Goal: Find specific page/section: Find specific page/section

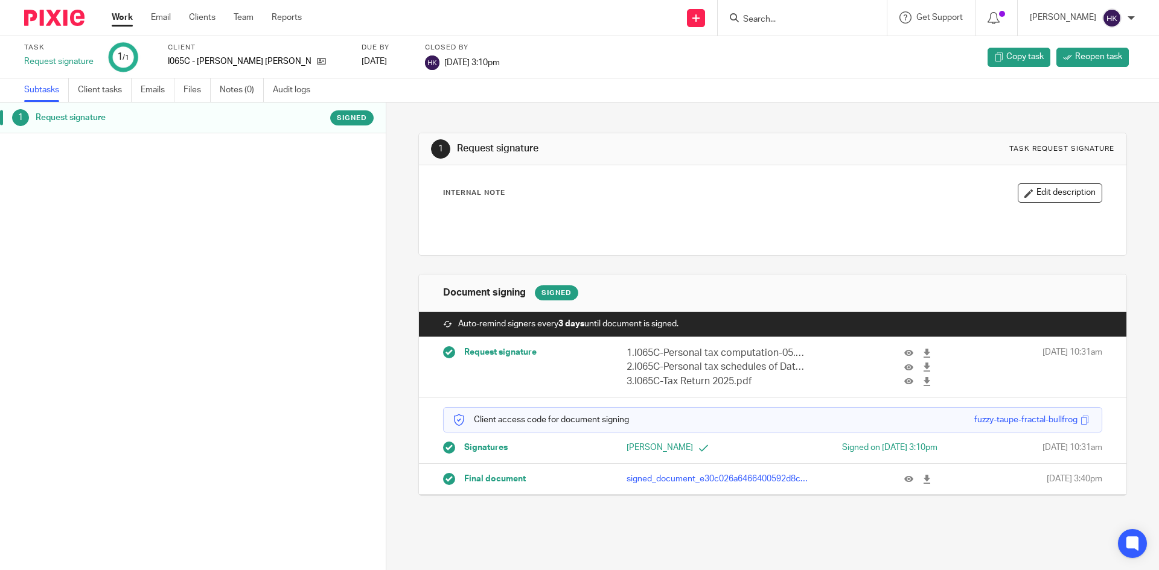
click at [786, 23] on input "Search" at bounding box center [796, 19] width 109 height 11
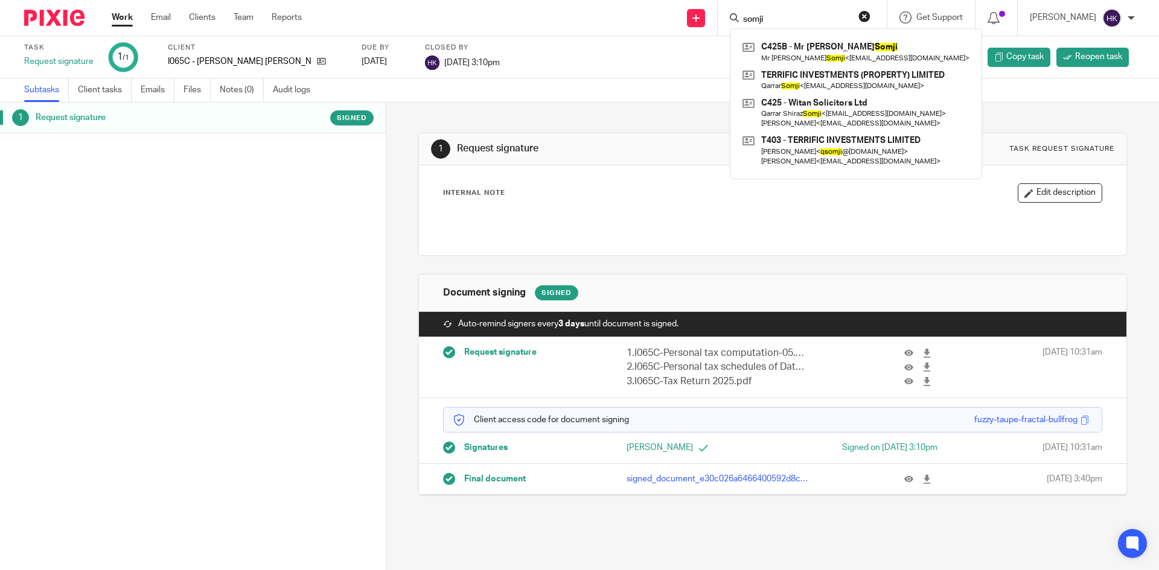
type input "somji"
click at [634, 56] on div "Task Request signature 1 /1 Client I065C - Mr Hussein Dahya Due by 2025-09-05 C…" at bounding box center [486, 57] width 925 height 29
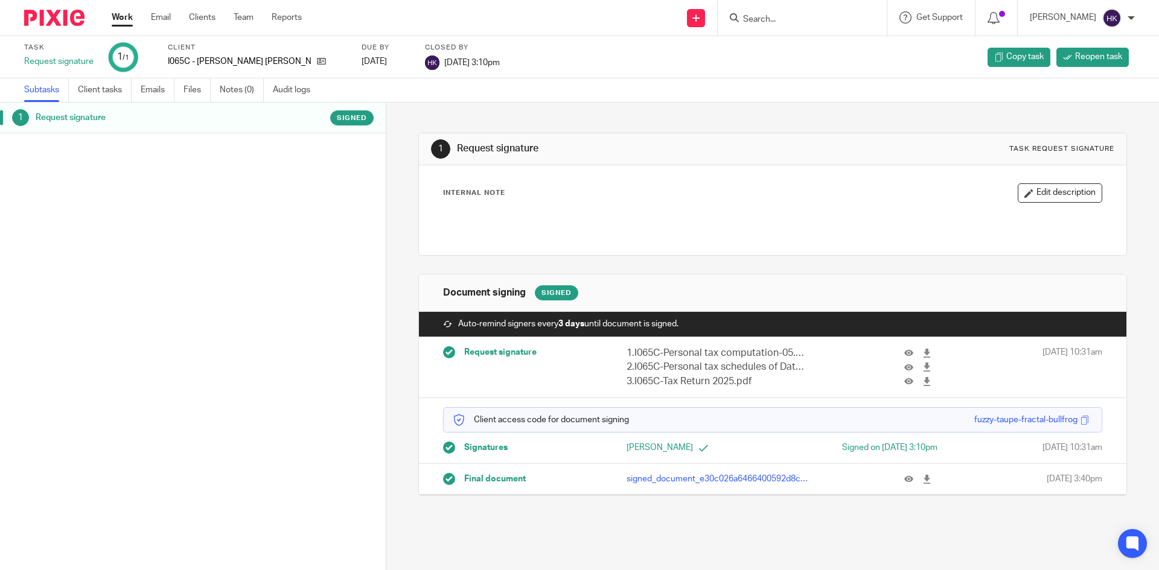
click at [773, 19] on input "Search" at bounding box center [796, 19] width 109 height 11
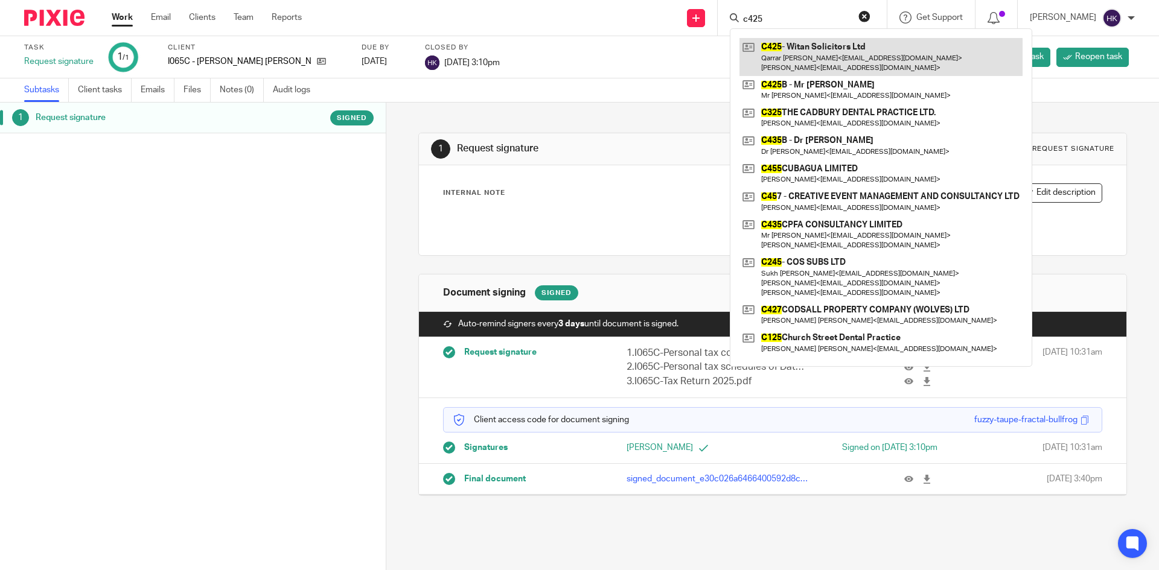
type input "c425"
click at [845, 62] on link at bounding box center [880, 56] width 283 height 37
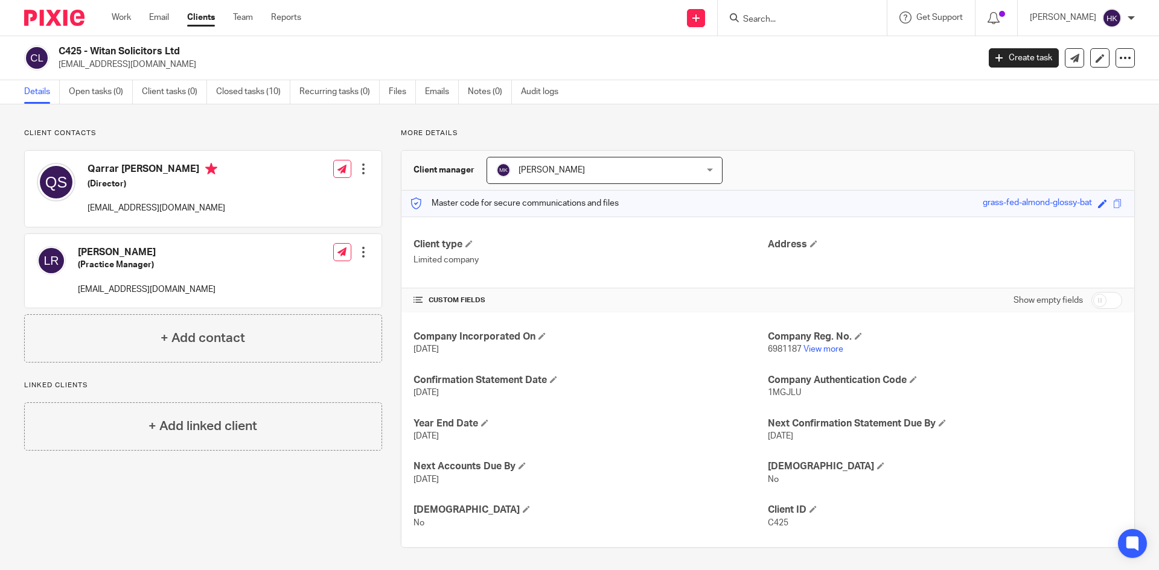
drag, startPoint x: 59, startPoint y: 71, endPoint x: 171, endPoint y: 72, distance: 112.2
click at [171, 72] on div "C425 - Witan Solicitors Ltd qsomji@witansolicitors.co.uk Create task Update fro…" at bounding box center [579, 58] width 1159 height 44
copy p "[EMAIL_ADDRESS][DOMAIN_NAME]"
click at [807, 15] on input "Search" at bounding box center [796, 19] width 109 height 11
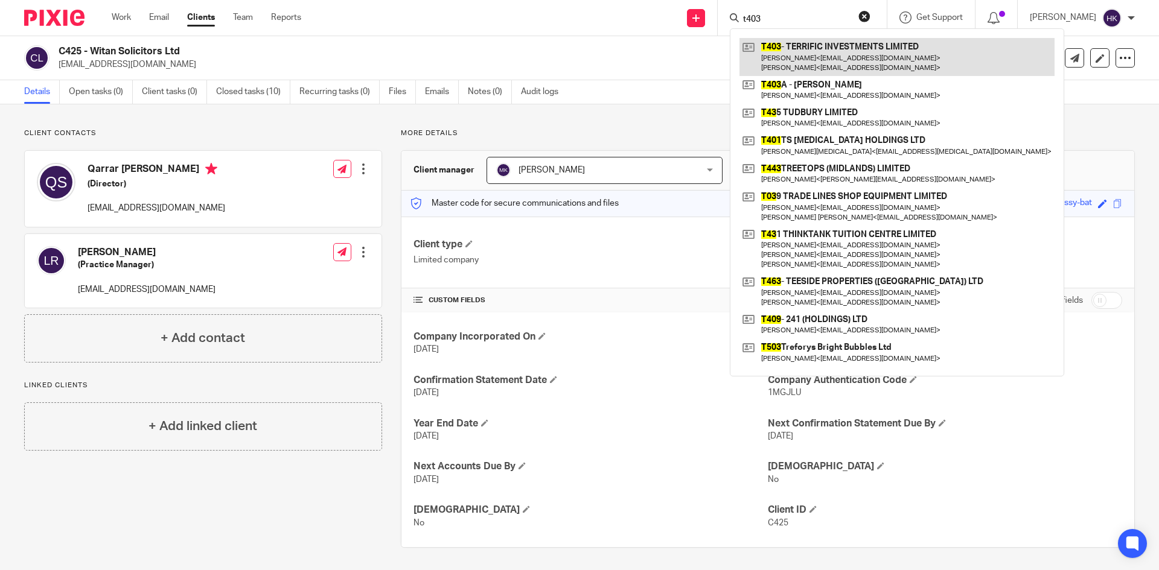
type input "t403"
click at [785, 69] on link at bounding box center [896, 56] width 315 height 37
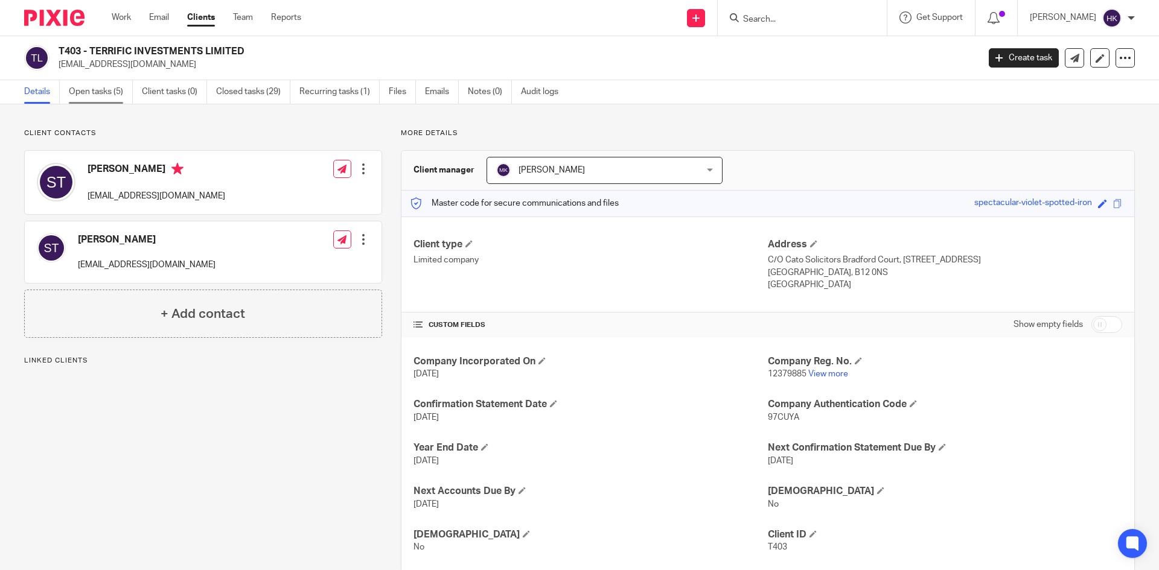
click at [90, 84] on link "Open tasks (5)" at bounding box center [101, 92] width 64 height 24
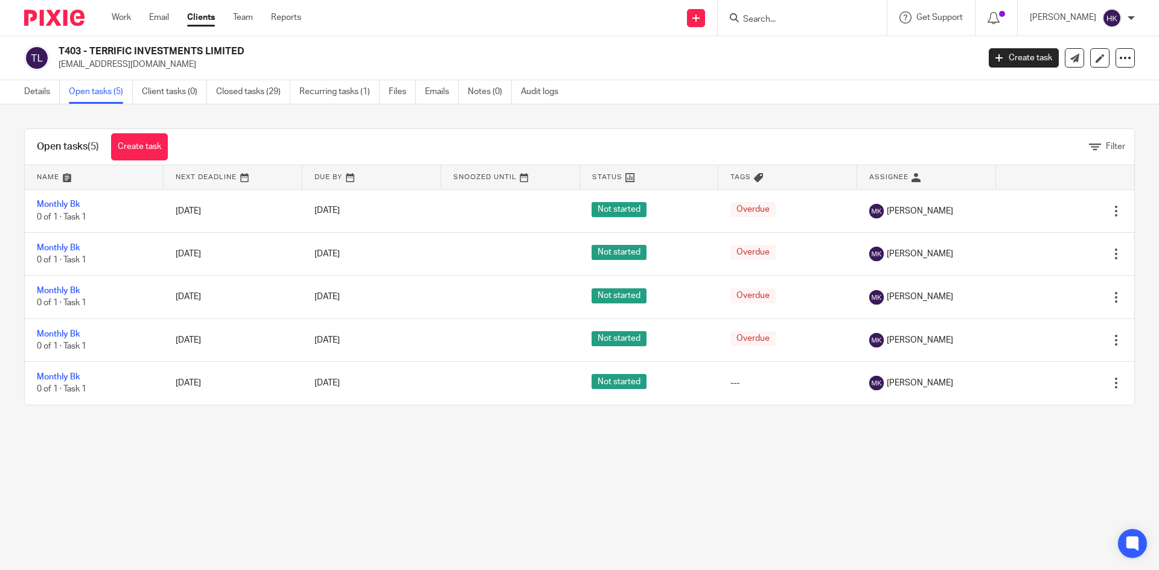
click at [762, 16] on input "Search" at bounding box center [796, 19] width 109 height 11
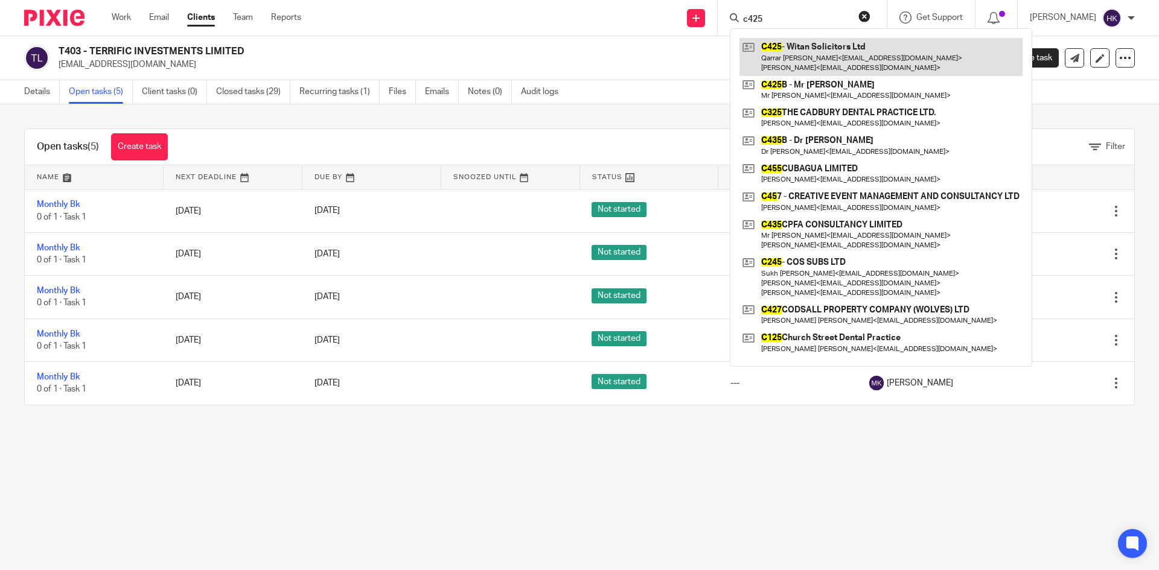
type input "c425"
click at [791, 49] on link at bounding box center [880, 56] width 283 height 37
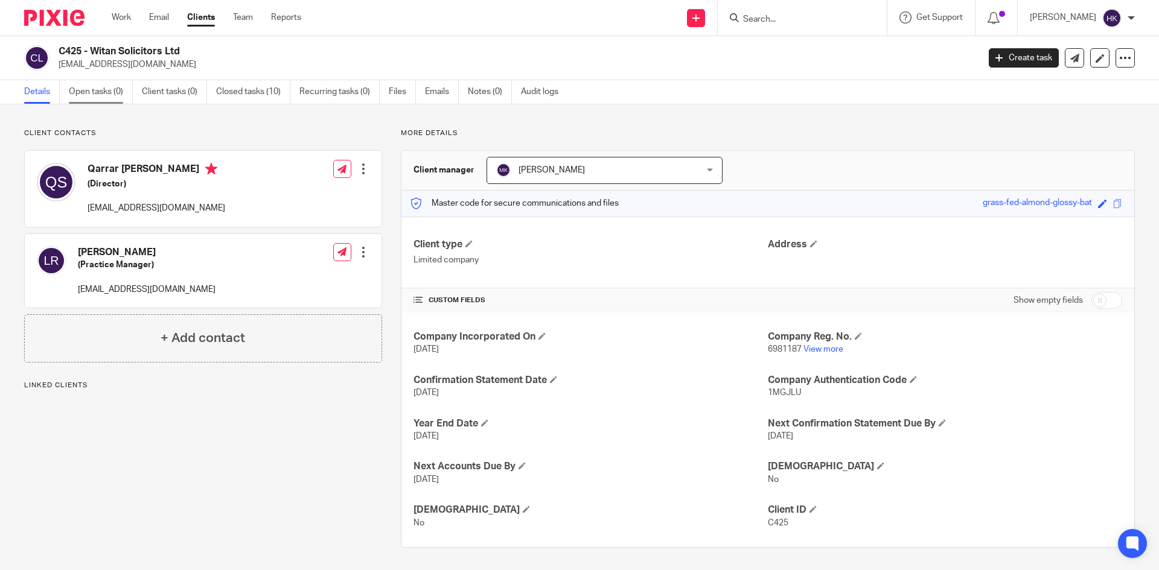
click at [91, 94] on link "Open tasks (0)" at bounding box center [101, 92] width 64 height 24
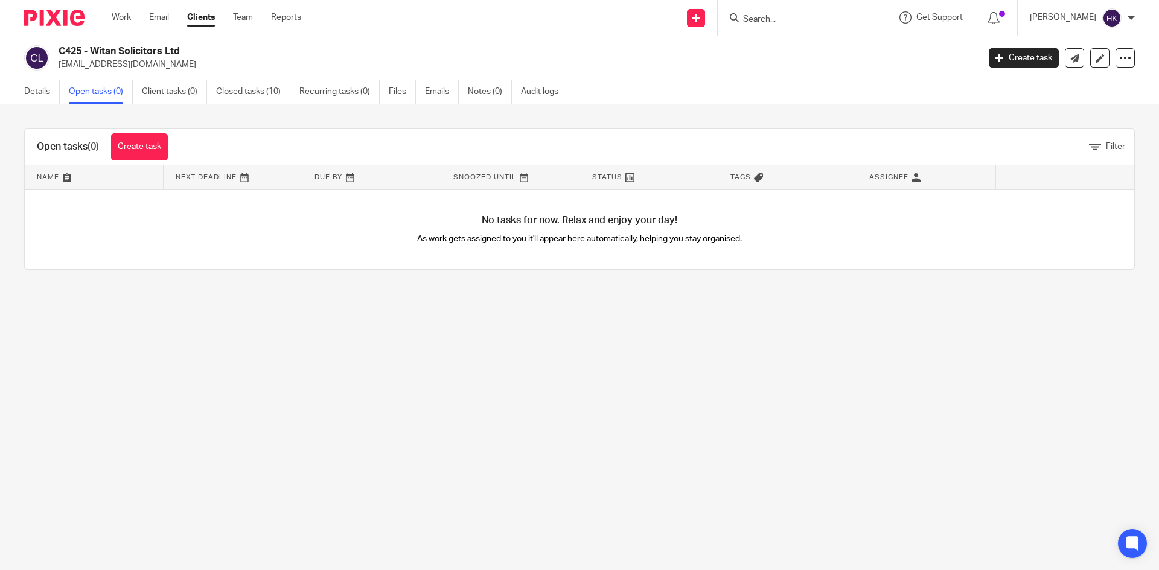
click at [31, 21] on img at bounding box center [54, 18] width 60 height 16
